Goal: Task Accomplishment & Management: Use online tool/utility

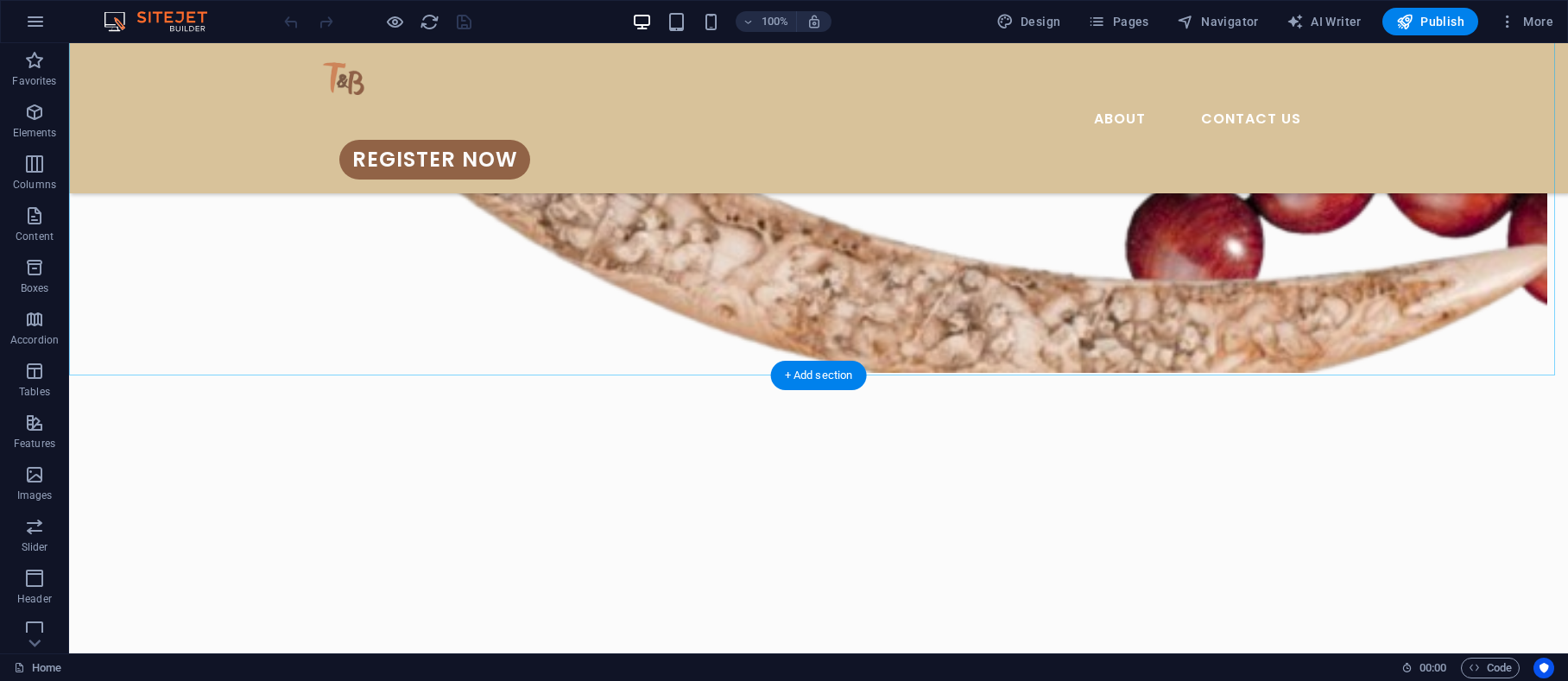
scroll to position [1612, 0]
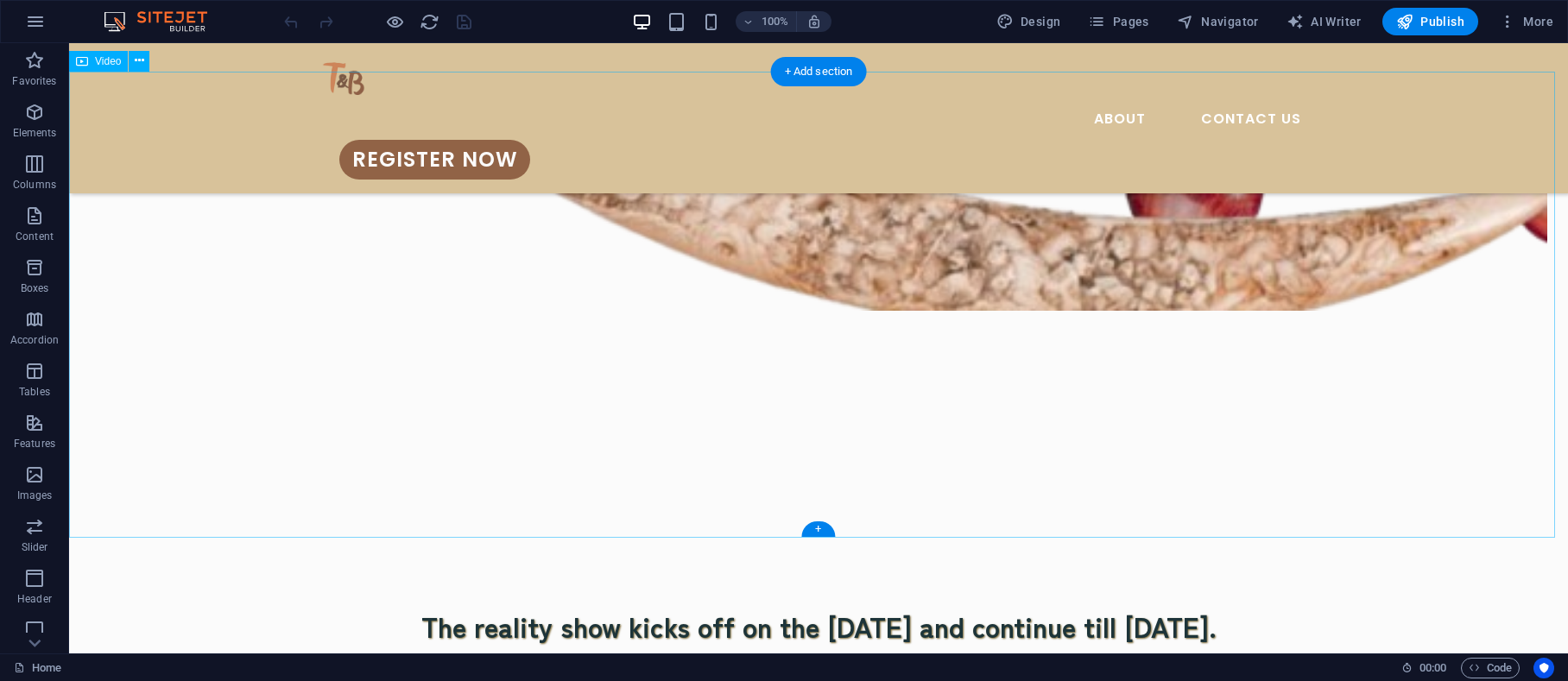
select select "px"
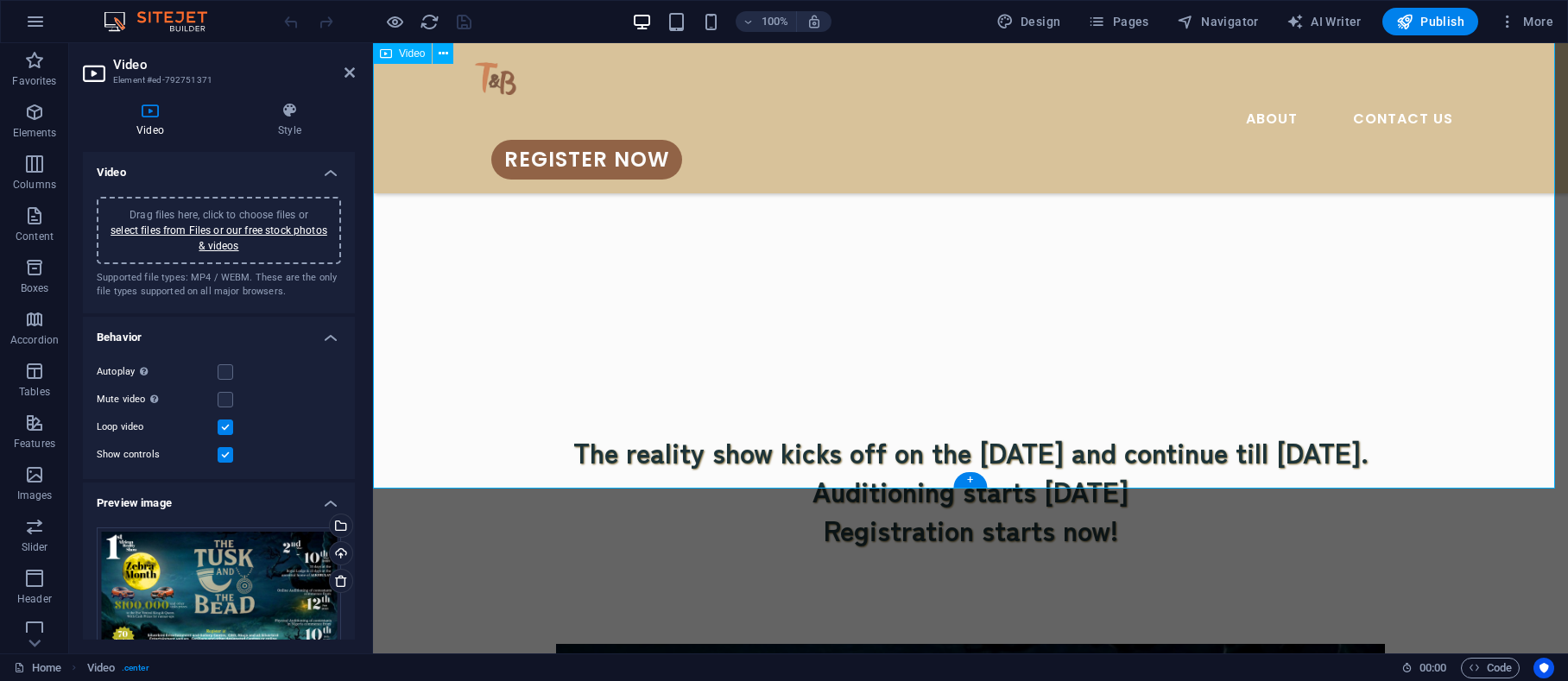
scroll to position [1554, 0]
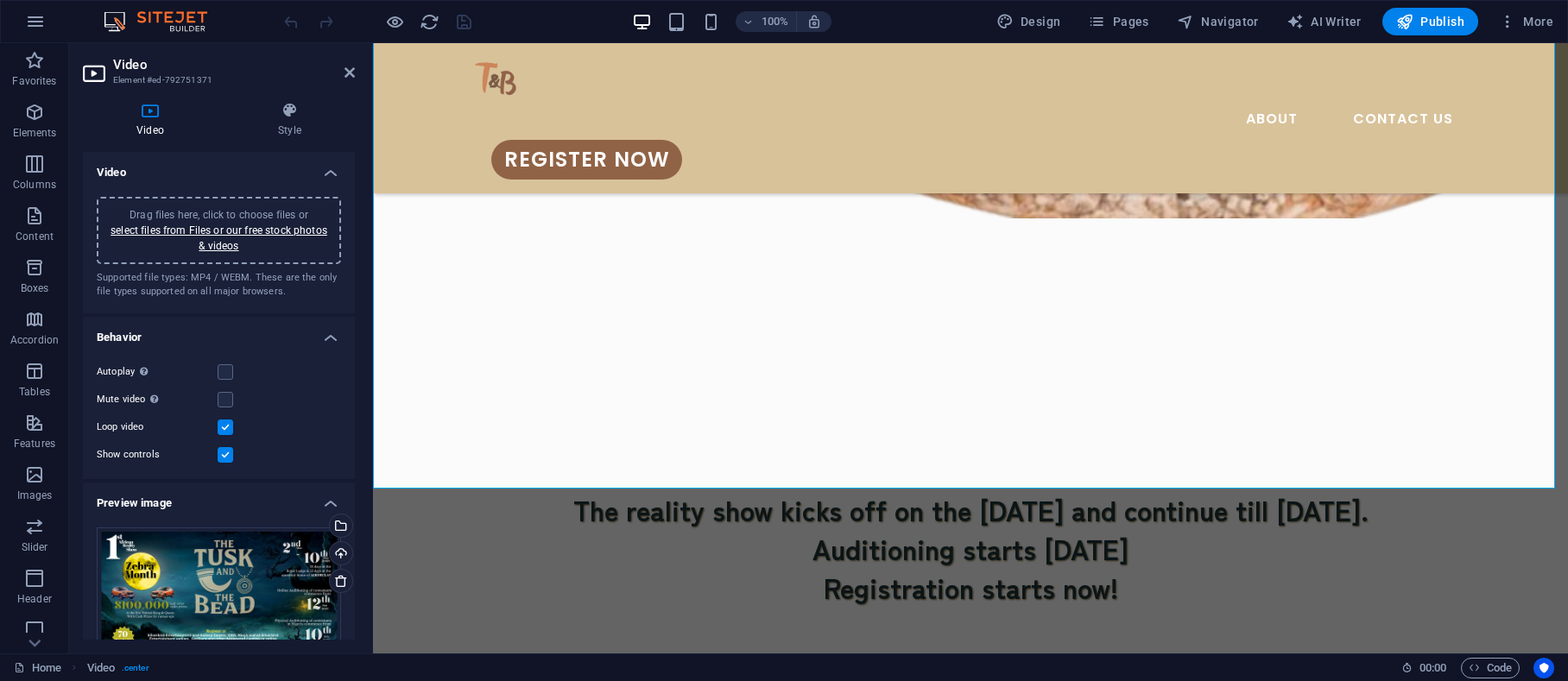
click at [243, 235] on link "select files from Files or our free stock photos & videos" at bounding box center [218, 238] width 217 height 28
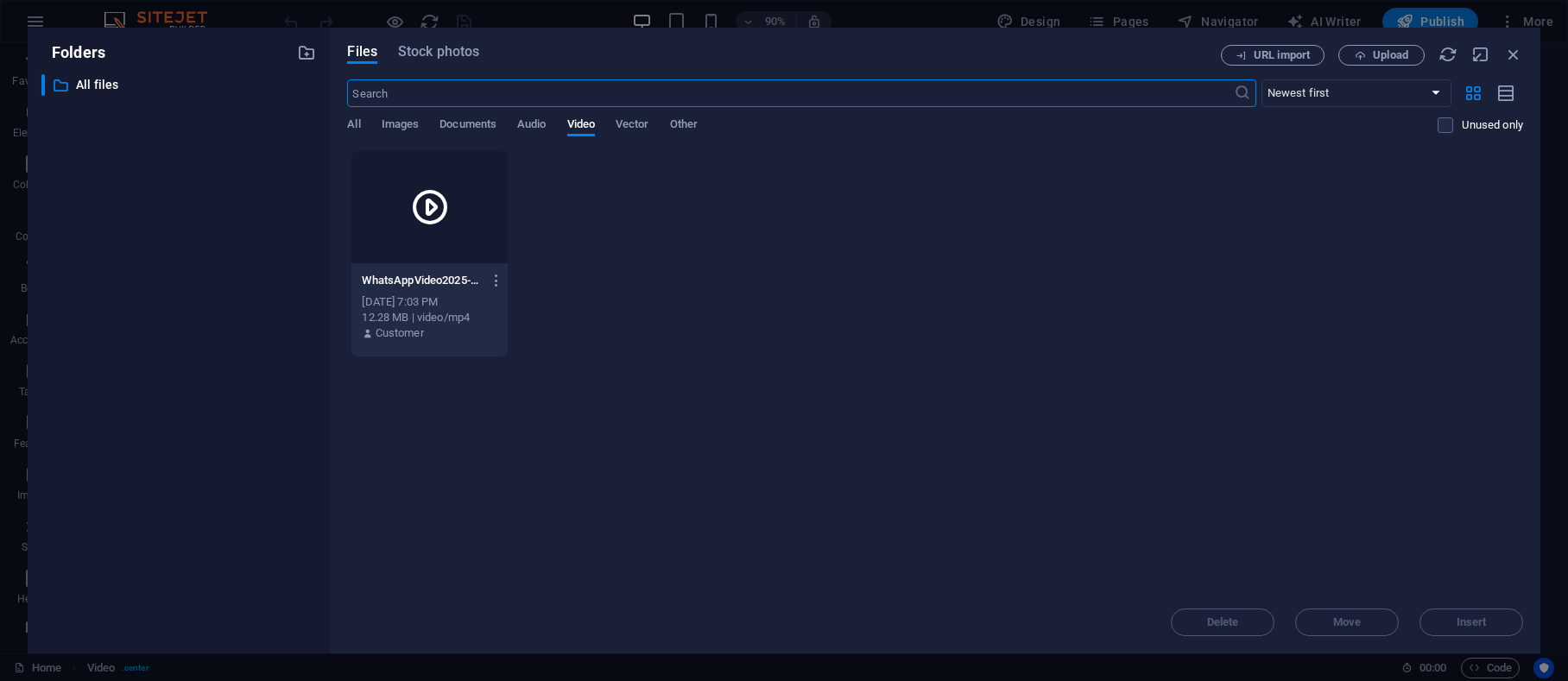
scroll to position [1684, 0]
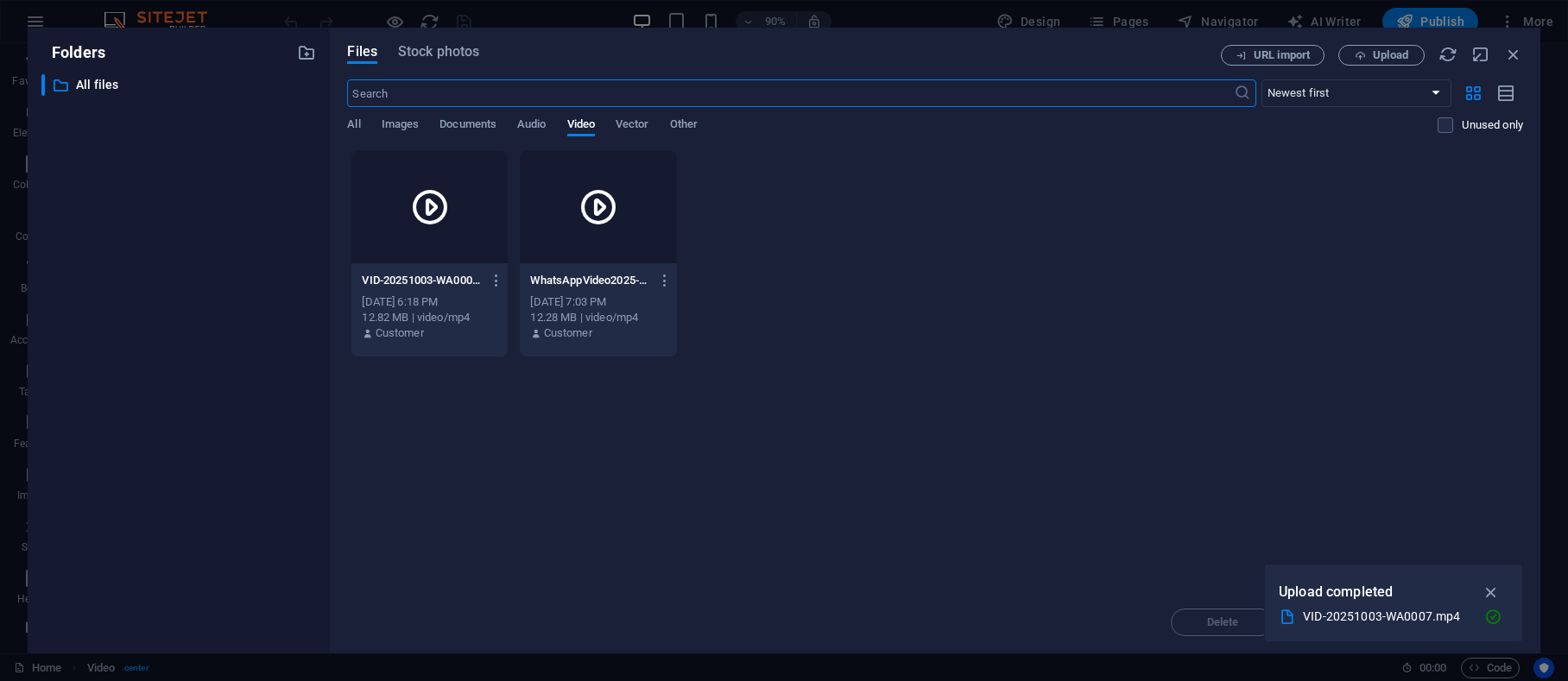
click at [415, 237] on div at bounding box center [430, 208] width 156 height 113
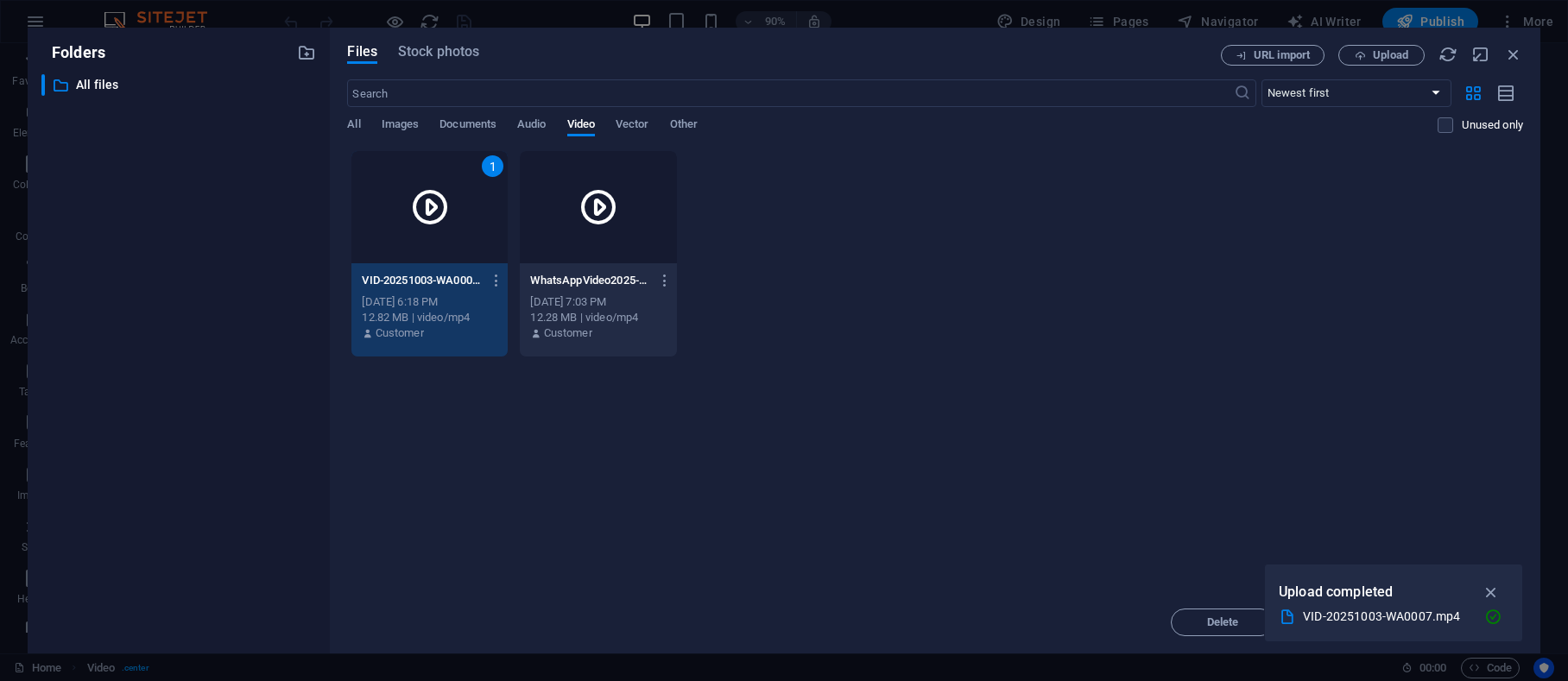
click at [1490, 586] on icon "button" at bounding box center [1492, 592] width 20 height 19
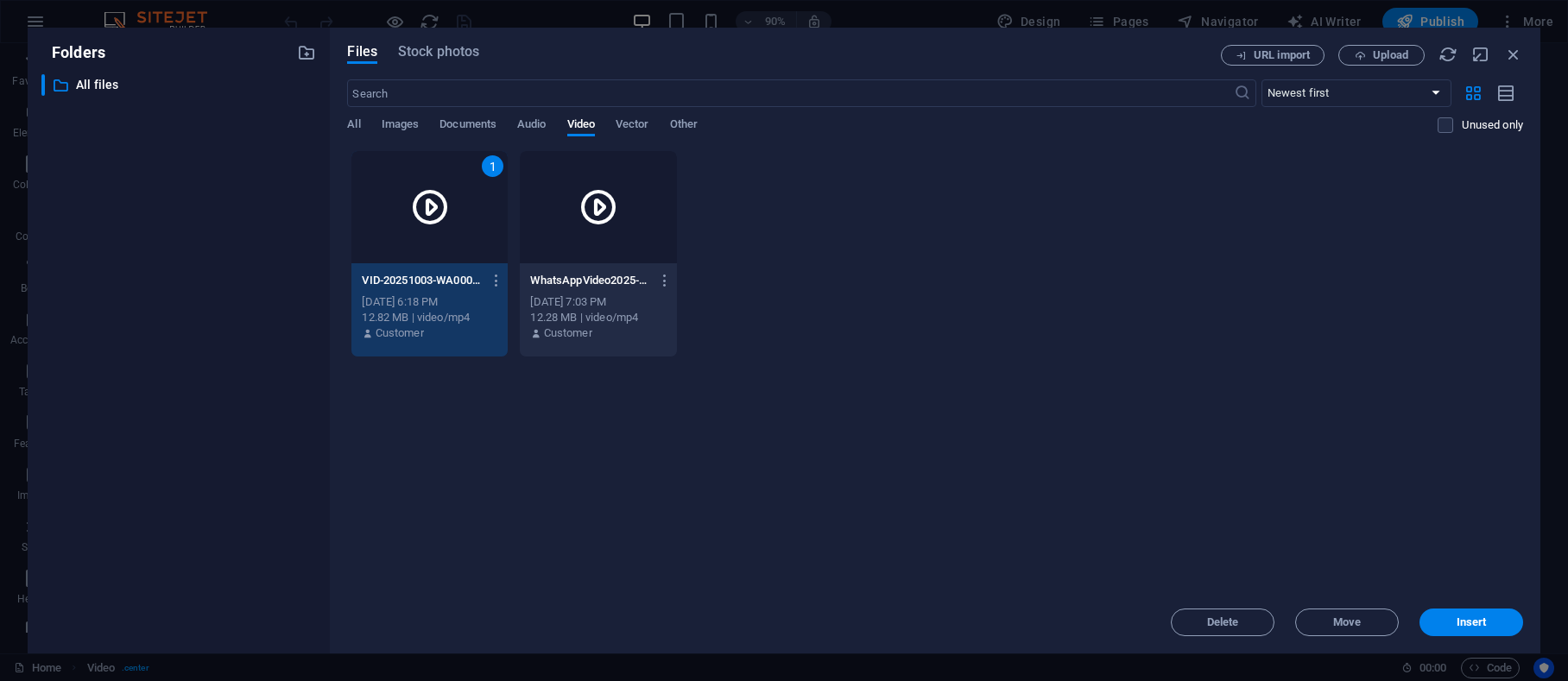
click at [1464, 614] on button "Insert" at bounding box center [1471, 623] width 104 height 28
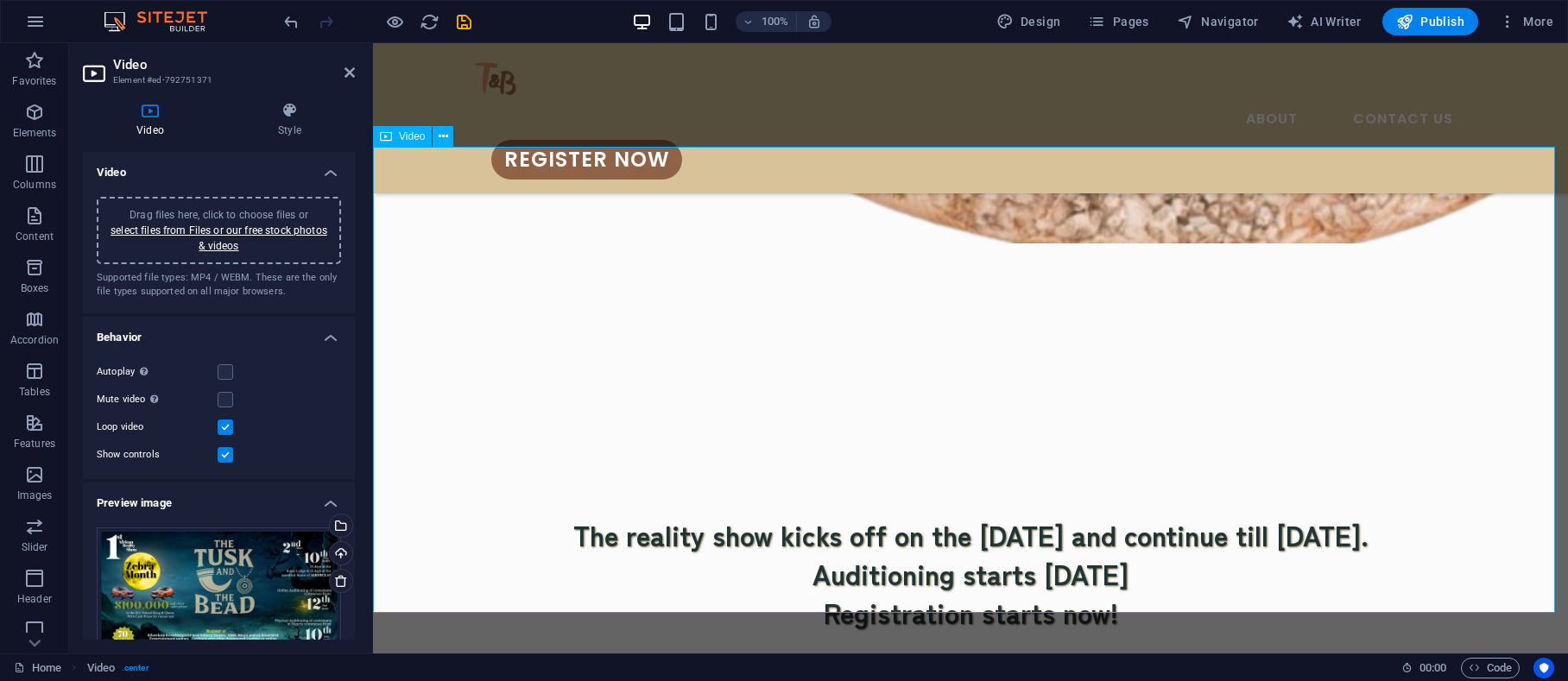
scroll to position [1554, 0]
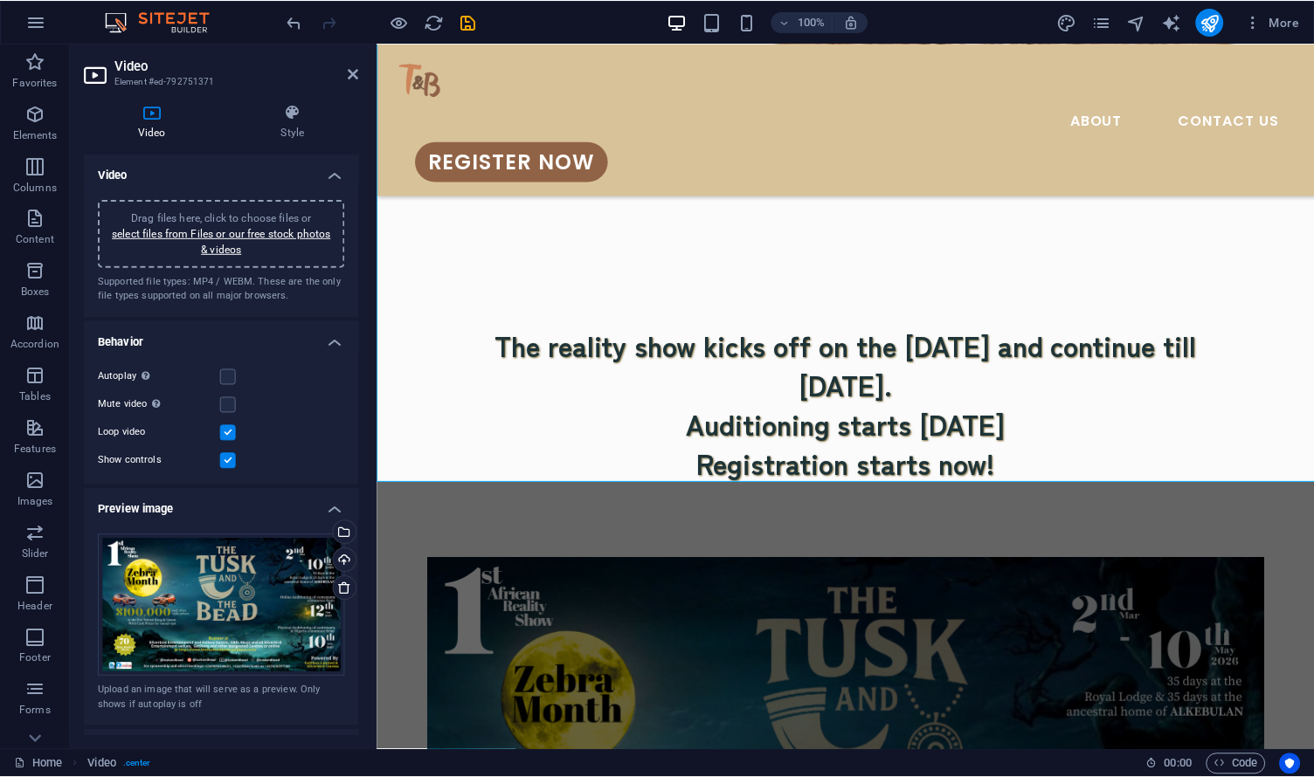
scroll to position [1698, 0]
